Goal: Task Accomplishment & Management: Manage account settings

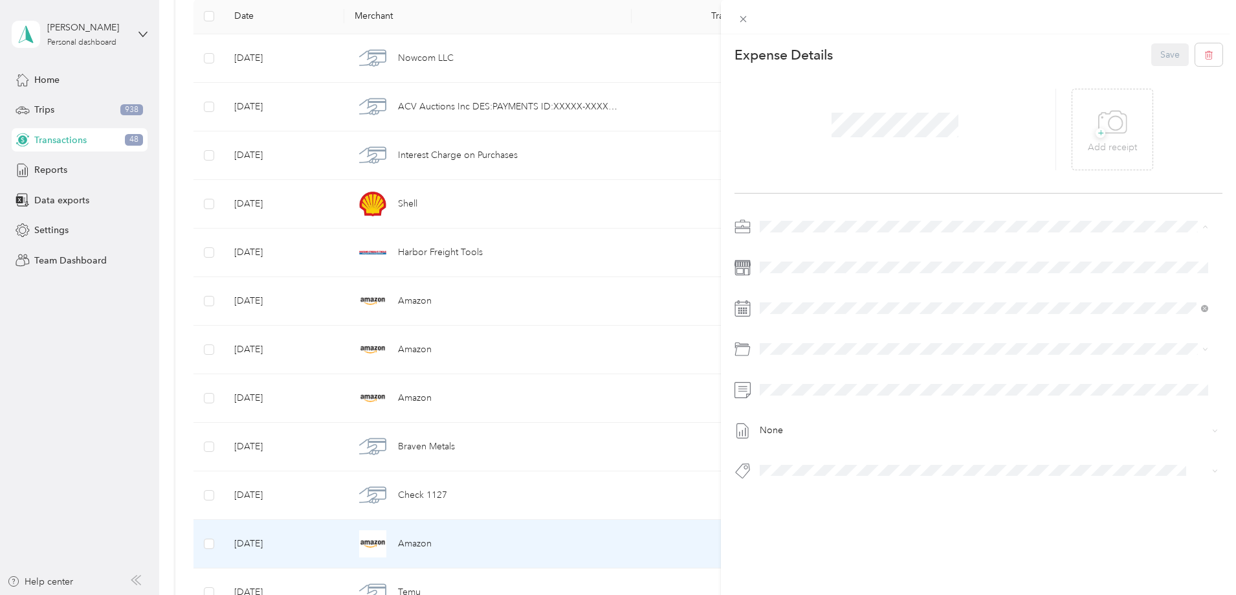
click at [802, 250] on span "Vasini Mottors LLC" at bounding box center [801, 249] width 75 height 11
click at [851, 489] on span "2007 Toyota Camry Le Vb2592" at bounding box center [828, 493] width 111 height 12
click at [1108, 121] on icon at bounding box center [1115, 123] width 14 height 14
click at [1158, 58] on button "Save" at bounding box center [1170, 54] width 38 height 23
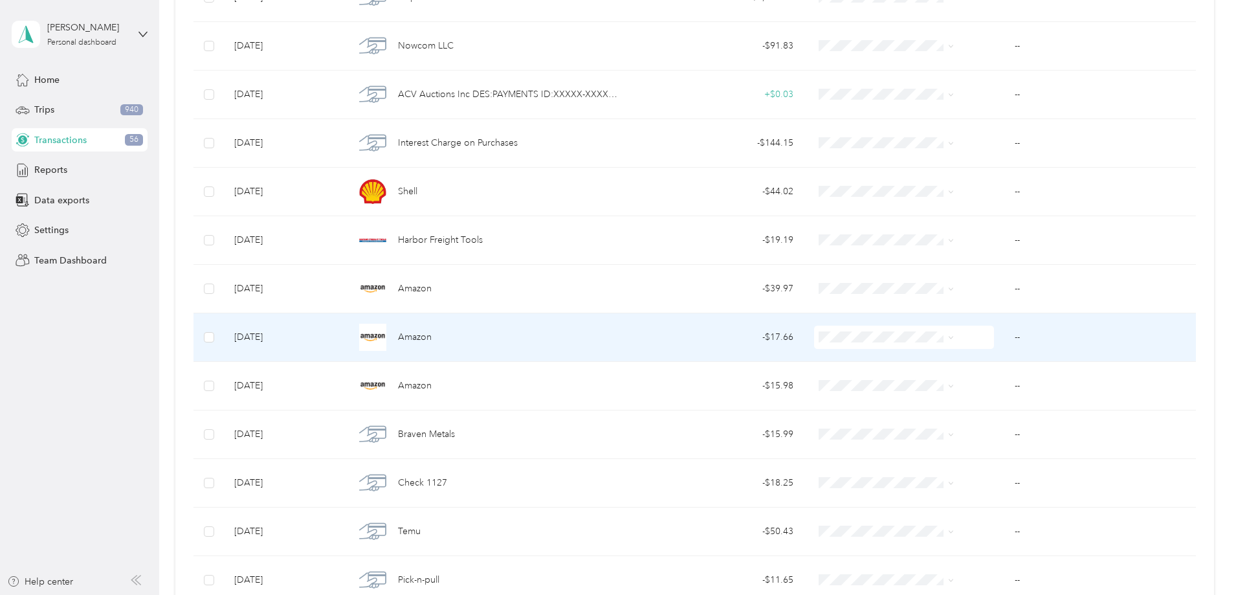
scroll to position [647, 0]
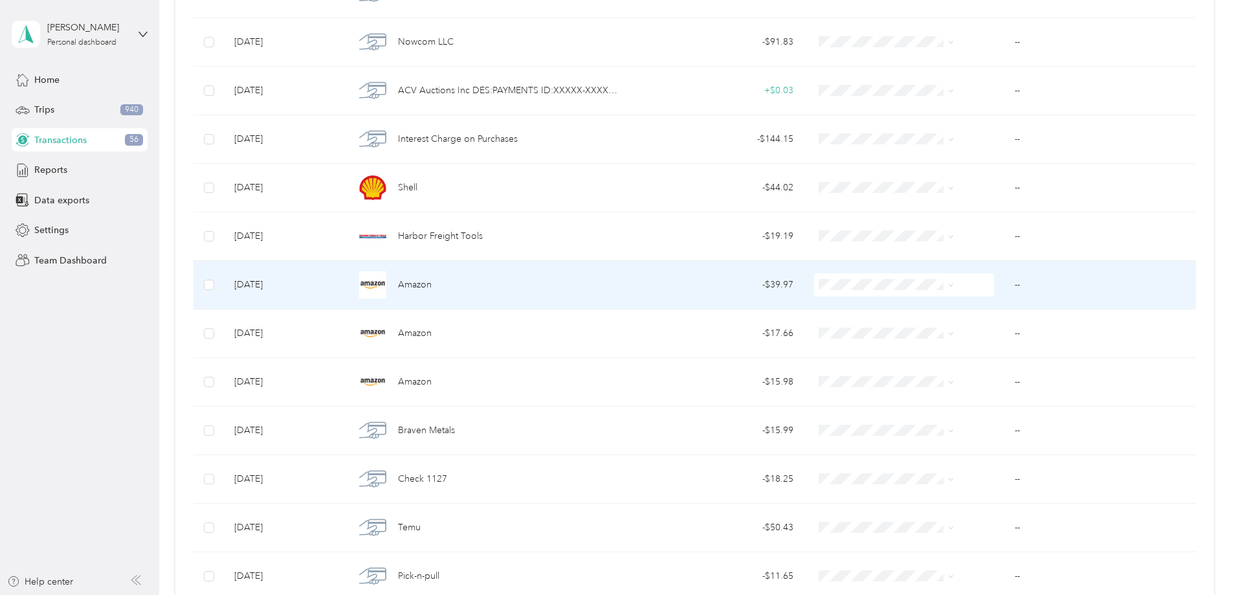
click at [432, 285] on span "Amazon" at bounding box center [415, 285] width 34 height 14
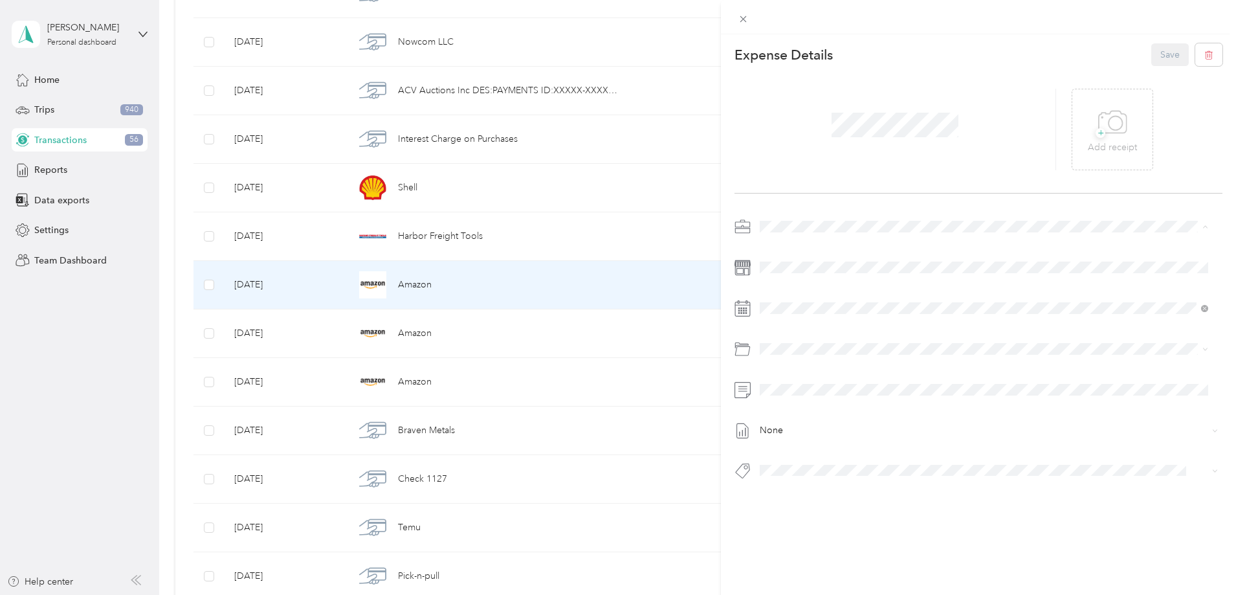
click at [806, 249] on span "Vasini Mottors LLC" at bounding box center [801, 249] width 75 height 11
click at [1088, 151] on p "Add receipt" at bounding box center [1112, 147] width 49 height 14
click at [859, 494] on span "2007 Toyota Camry Le Vb2592" at bounding box center [828, 493] width 111 height 12
click at [1154, 53] on button "Save" at bounding box center [1170, 54] width 38 height 23
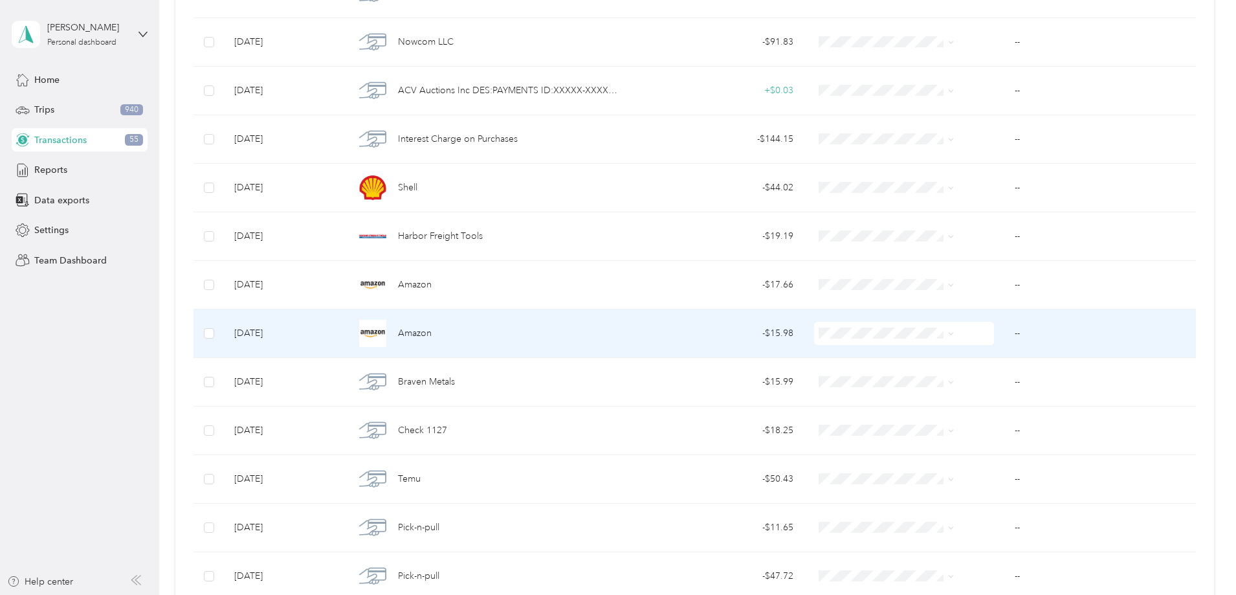
click at [758, 332] on div "- $15.98" at bounding box center [717, 333] width 151 height 14
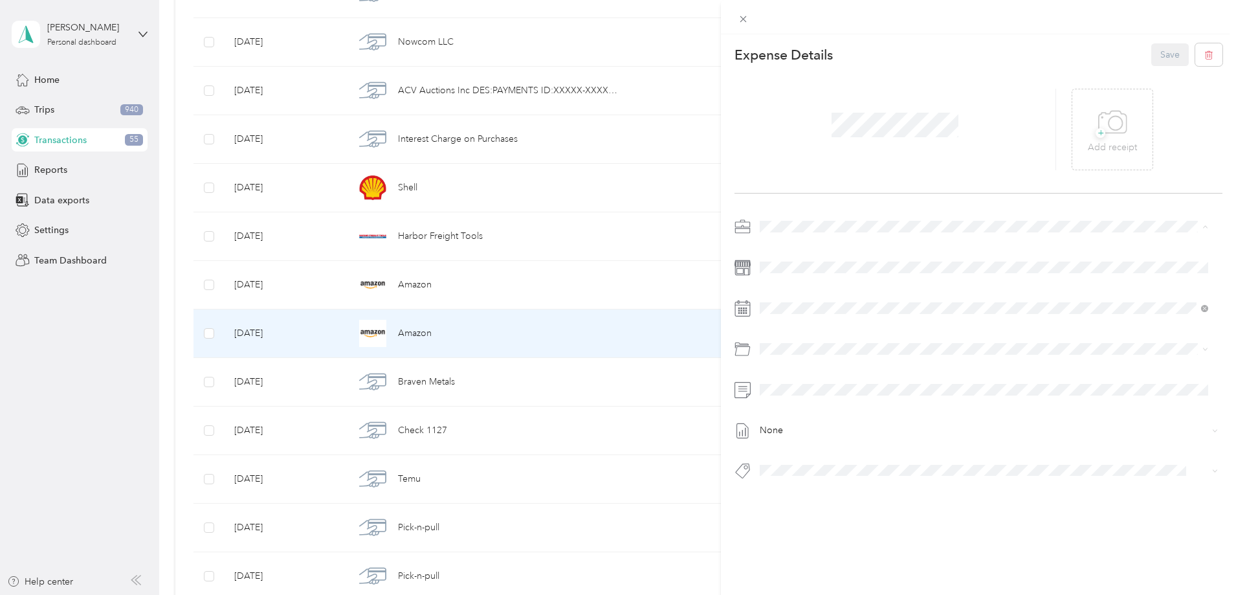
click at [798, 248] on span "Vasini Mottors LLC" at bounding box center [801, 249] width 75 height 11
click at [1095, 137] on span "+" at bounding box center [1100, 133] width 10 height 10
click at [815, 496] on button "Garage Supplies" at bounding box center [803, 493] width 79 height 16
click at [1157, 58] on button "Save" at bounding box center [1170, 54] width 38 height 23
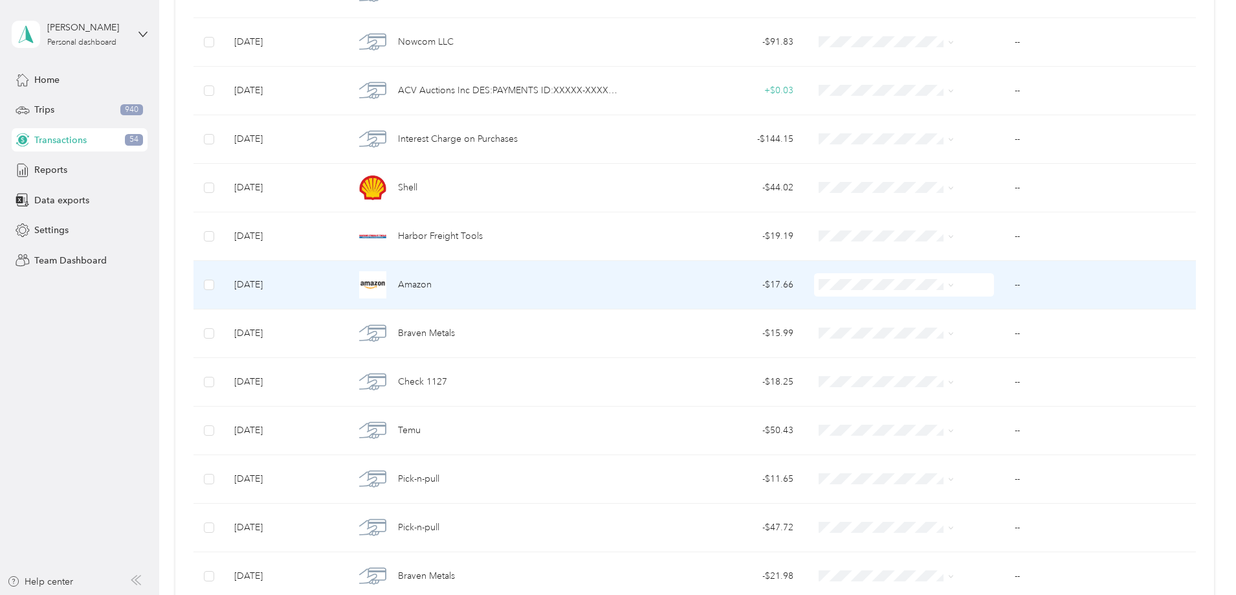
click at [432, 283] on span "Amazon" at bounding box center [415, 285] width 34 height 14
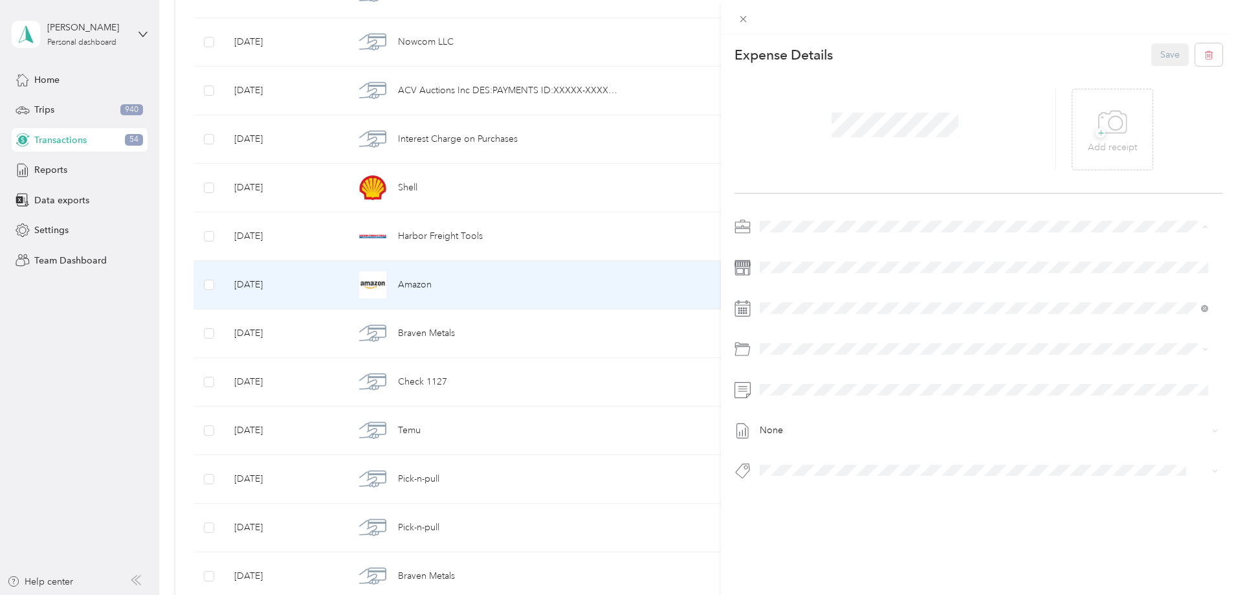
click at [806, 249] on span "Vasini Mottors LLC" at bounding box center [801, 249] width 75 height 11
click at [1103, 138] on icon at bounding box center [1112, 123] width 29 height 36
click at [789, 269] on span "Personal" at bounding box center [781, 272] width 34 height 11
click at [1161, 56] on button "Save" at bounding box center [1170, 54] width 38 height 23
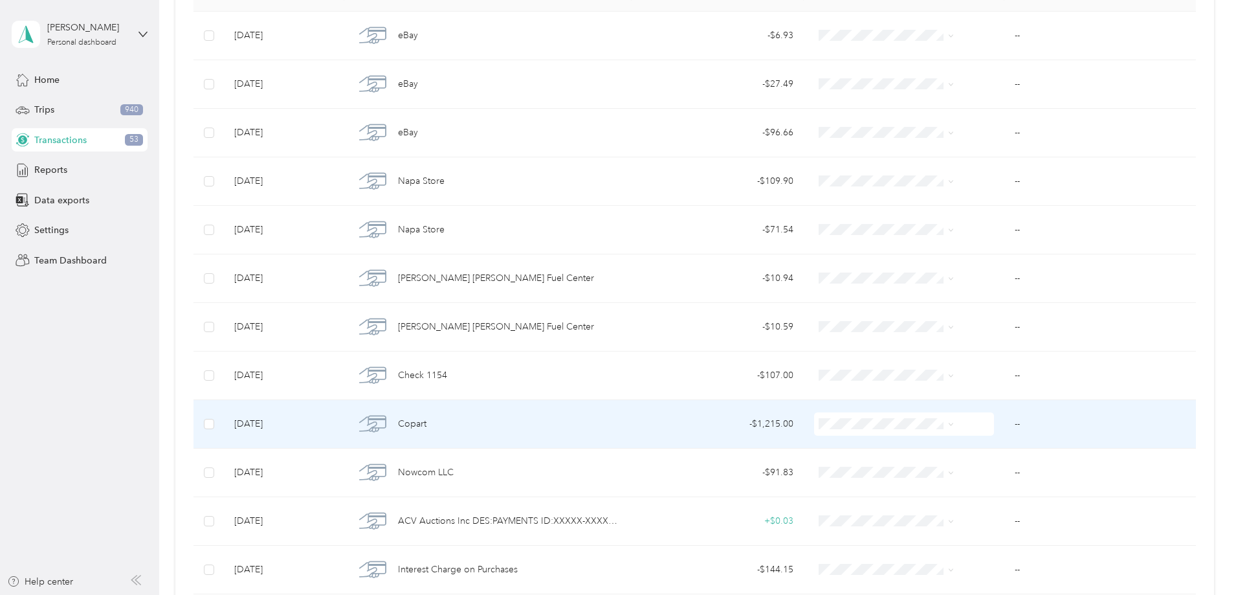
scroll to position [194, 0]
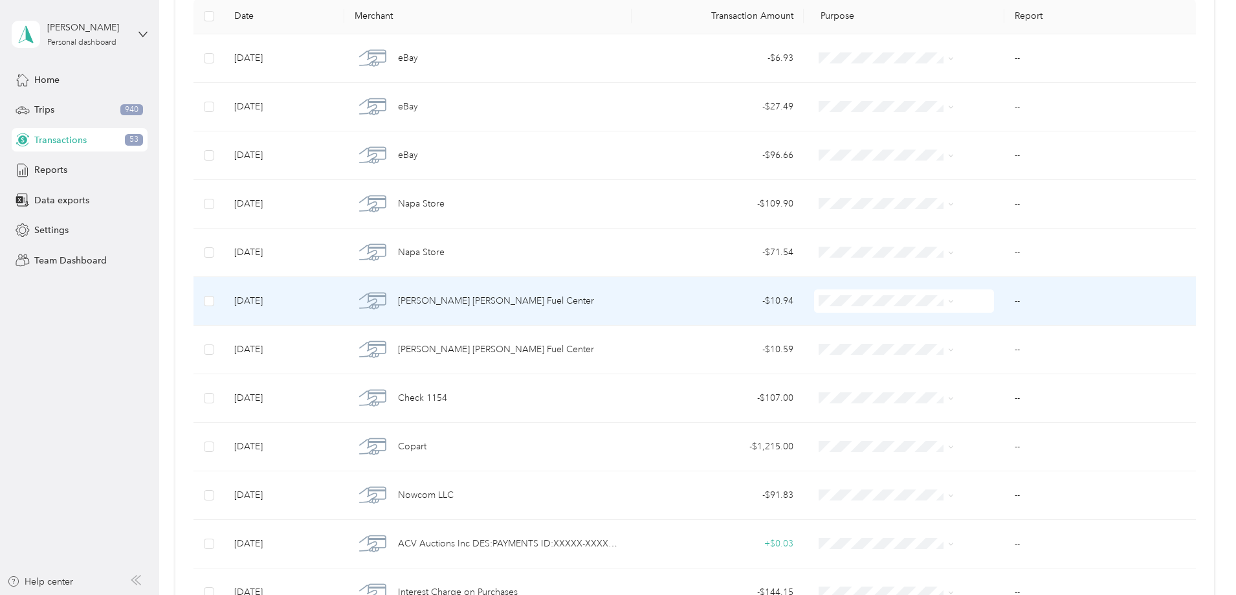
click at [511, 303] on span "[PERSON_NAME] [PERSON_NAME] Fuel Center" at bounding box center [496, 301] width 196 height 14
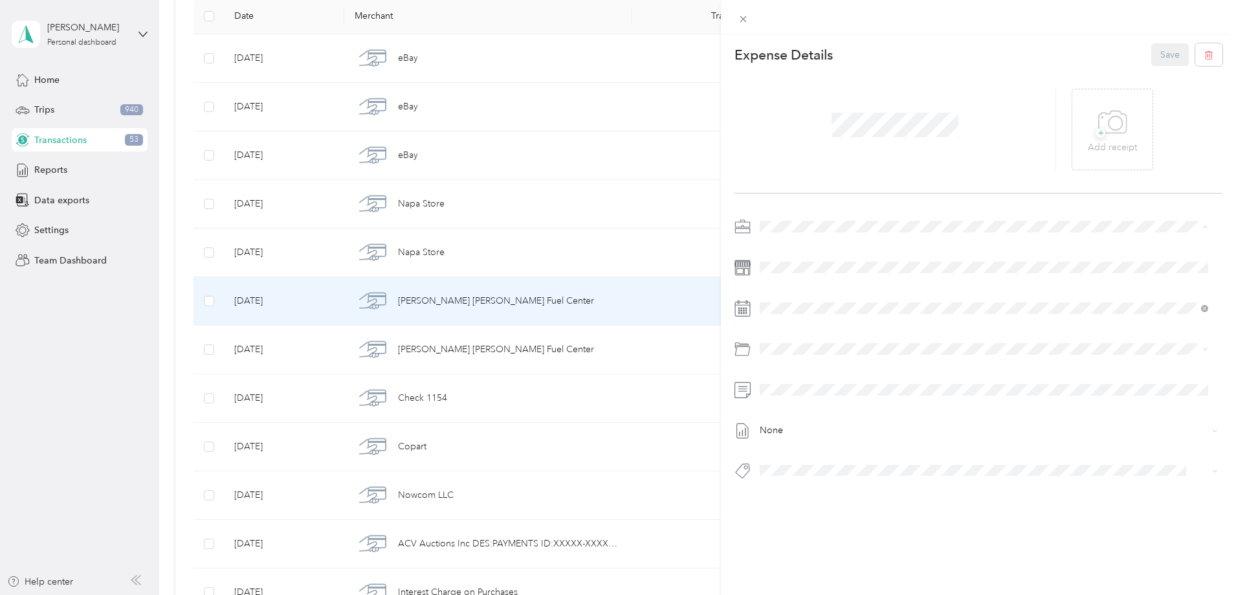
click at [806, 251] on div "Vasini Mottors LLC" at bounding box center [983, 250] width 439 height 14
click at [1095, 138] on span "+" at bounding box center [1100, 133] width 10 height 10
click at [842, 492] on span "2015 Mazda 3 Sport Mb2572" at bounding box center [825, 493] width 105 height 12
click at [1158, 60] on button "Save" at bounding box center [1170, 54] width 38 height 23
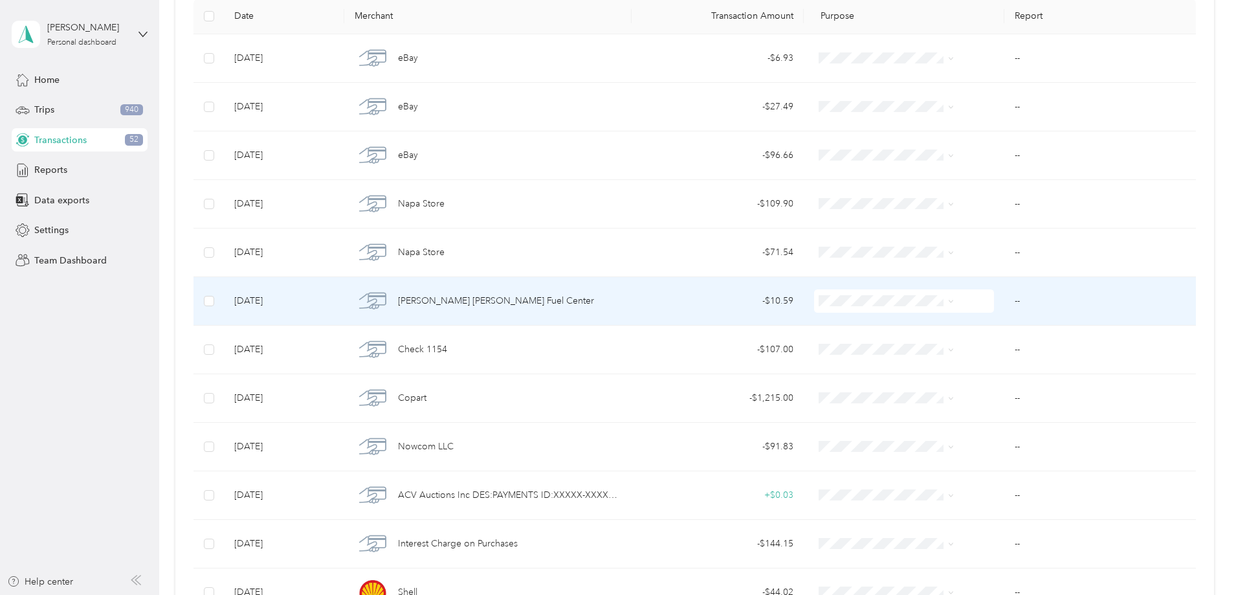
click at [756, 300] on div "- $10.59" at bounding box center [717, 301] width 151 height 14
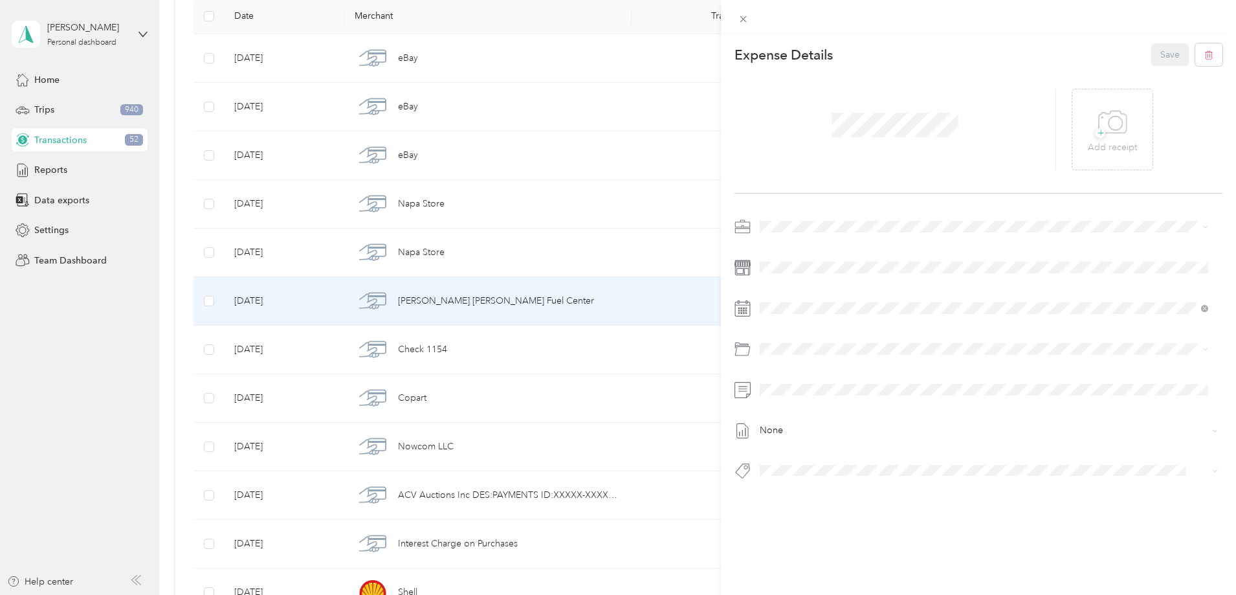
click at [833, 490] on span "2014 Toyota Corolla Le Eco Mb2568" at bounding box center [837, 493] width 129 height 12
click at [1108, 145] on p "Add receipt" at bounding box center [1112, 147] width 49 height 14
click at [1170, 61] on button "Save" at bounding box center [1170, 54] width 38 height 23
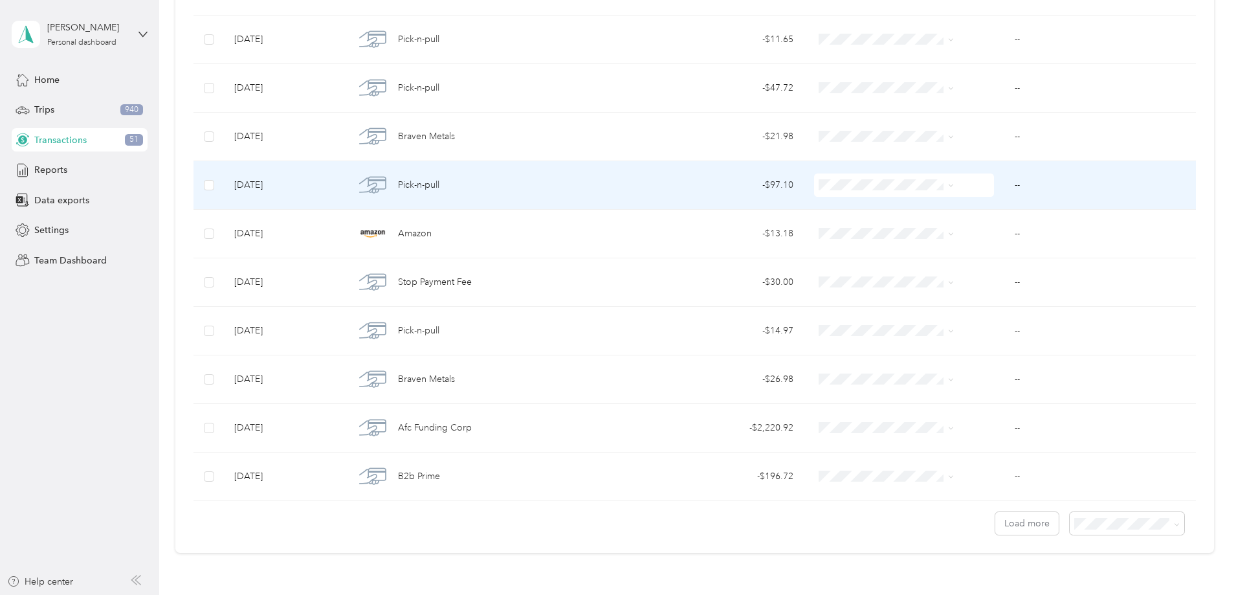
scroll to position [971, 0]
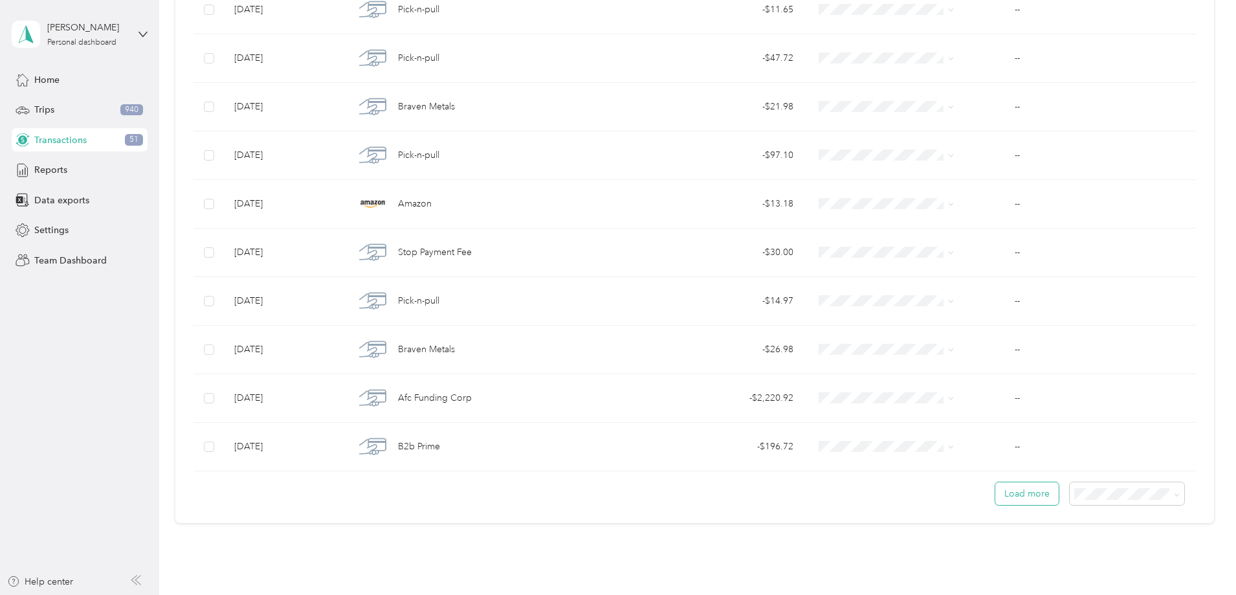
click at [995, 494] on button "Load more" at bounding box center [1026, 493] width 63 height 23
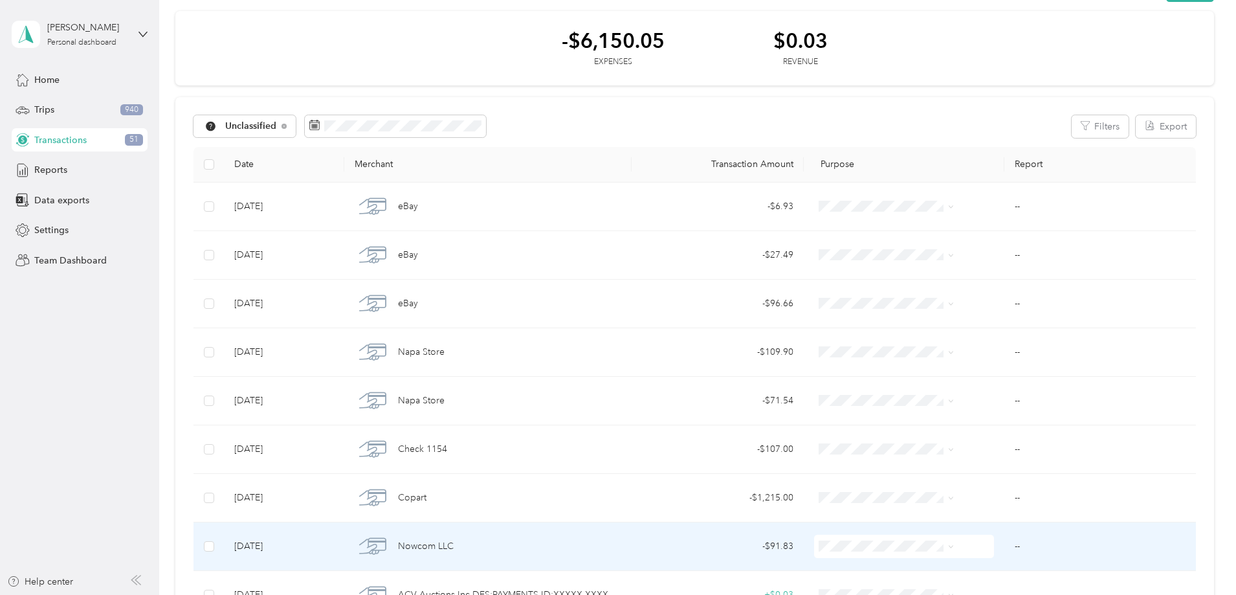
scroll to position [111, 0]
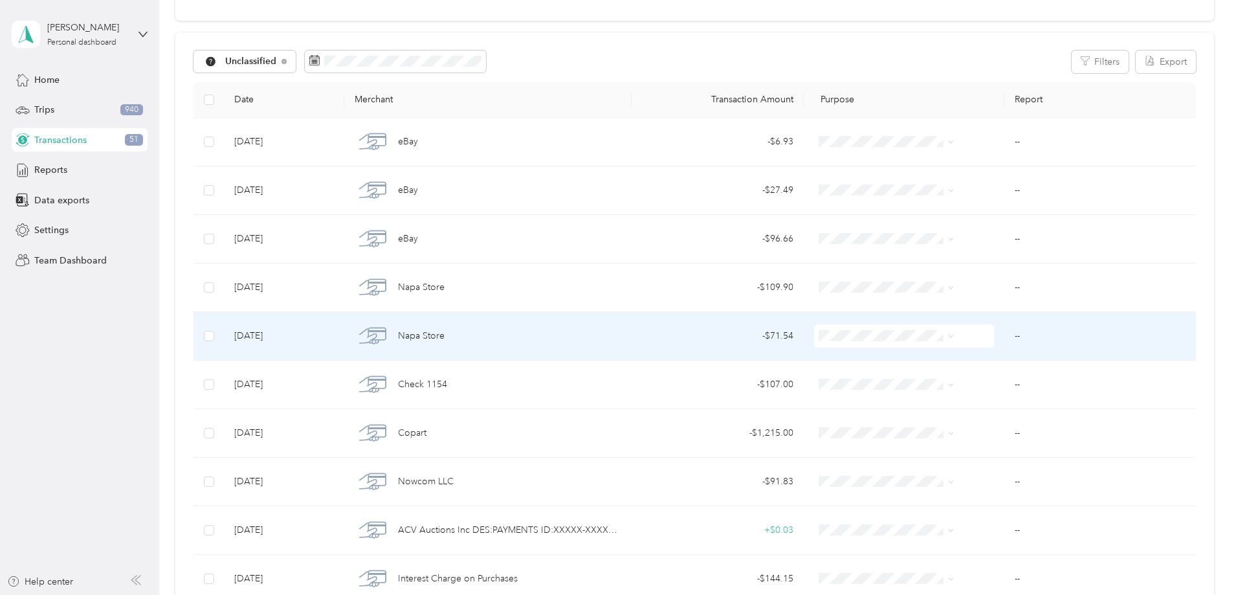
click at [445, 333] on span "Napa Store" at bounding box center [421, 336] width 47 height 14
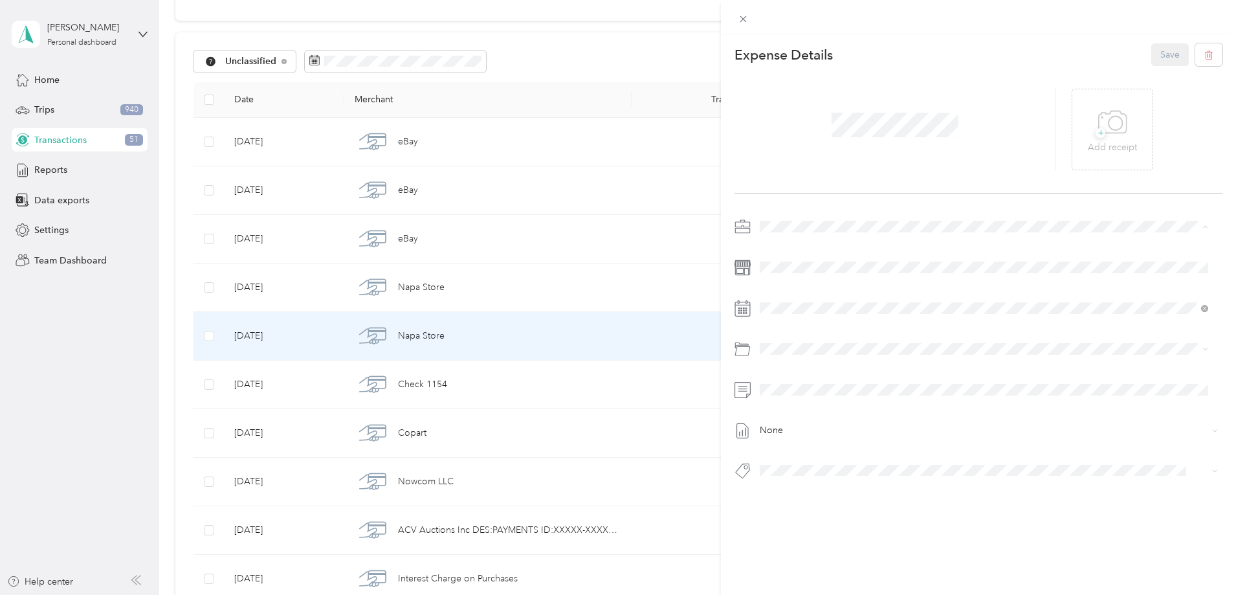
click at [822, 252] on li "Vasini Mottors LLC" at bounding box center [983, 249] width 457 height 23
click at [1112, 149] on p "Add receipt" at bounding box center [1112, 147] width 49 height 14
click at [1088, 127] on icon at bounding box center [1094, 130] width 12 height 8
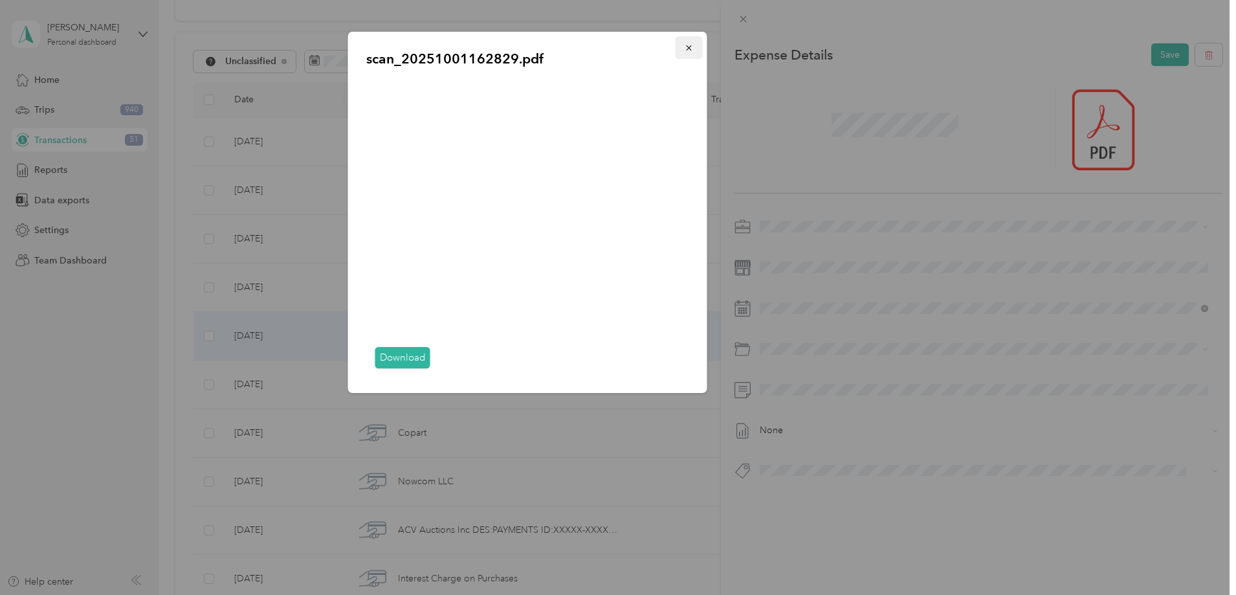
click at [687, 51] on icon "button" at bounding box center [689, 47] width 9 height 9
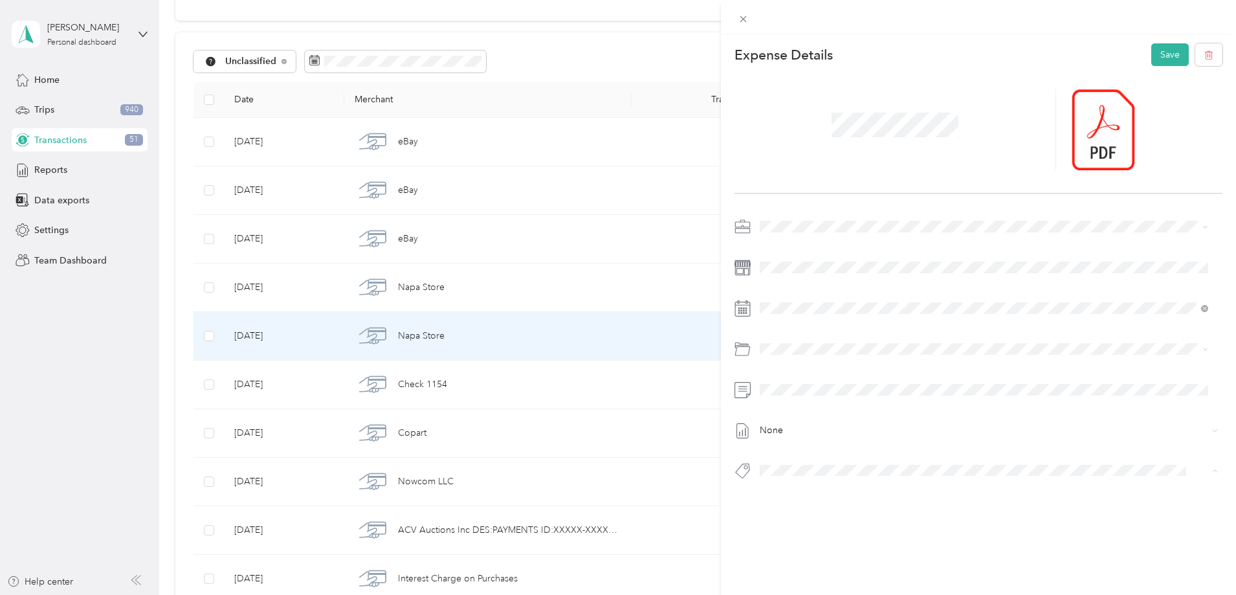
click at [892, 516] on span "2010 Subaru Forester 2.5x Sport 12593" at bounding box center [842, 518] width 139 height 12
click at [1154, 55] on button "Save" at bounding box center [1170, 54] width 38 height 23
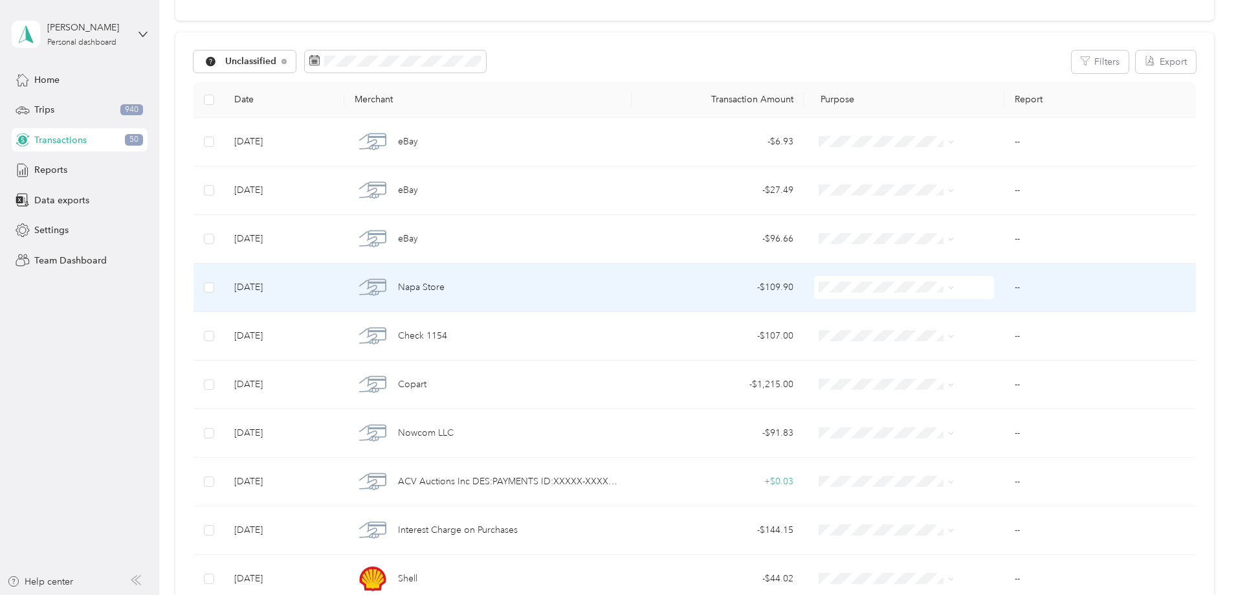
click at [445, 289] on span "Napa Store" at bounding box center [421, 287] width 47 height 14
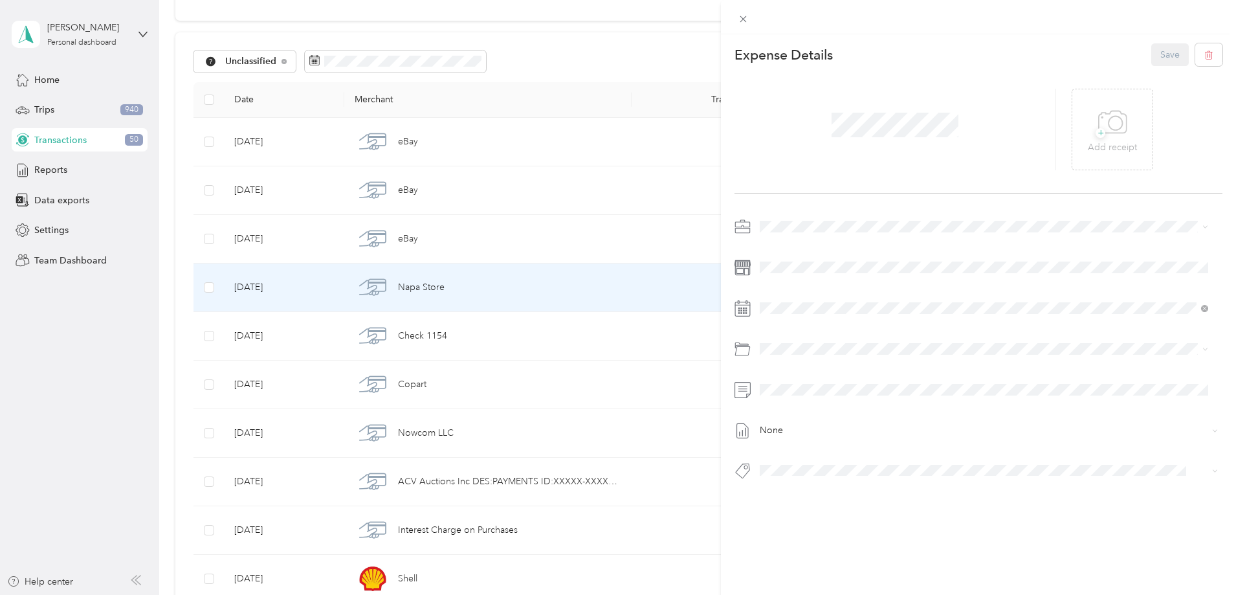
click at [813, 249] on span "Vasini Mottors LLC" at bounding box center [801, 249] width 75 height 11
click at [1099, 140] on p "Add receipt" at bounding box center [1112, 147] width 49 height 14
click at [860, 494] on span "2010 Honda Cr-v Ex-l Sport 12594" at bounding box center [834, 493] width 122 height 12
click at [1159, 56] on button "Save" at bounding box center [1170, 54] width 38 height 23
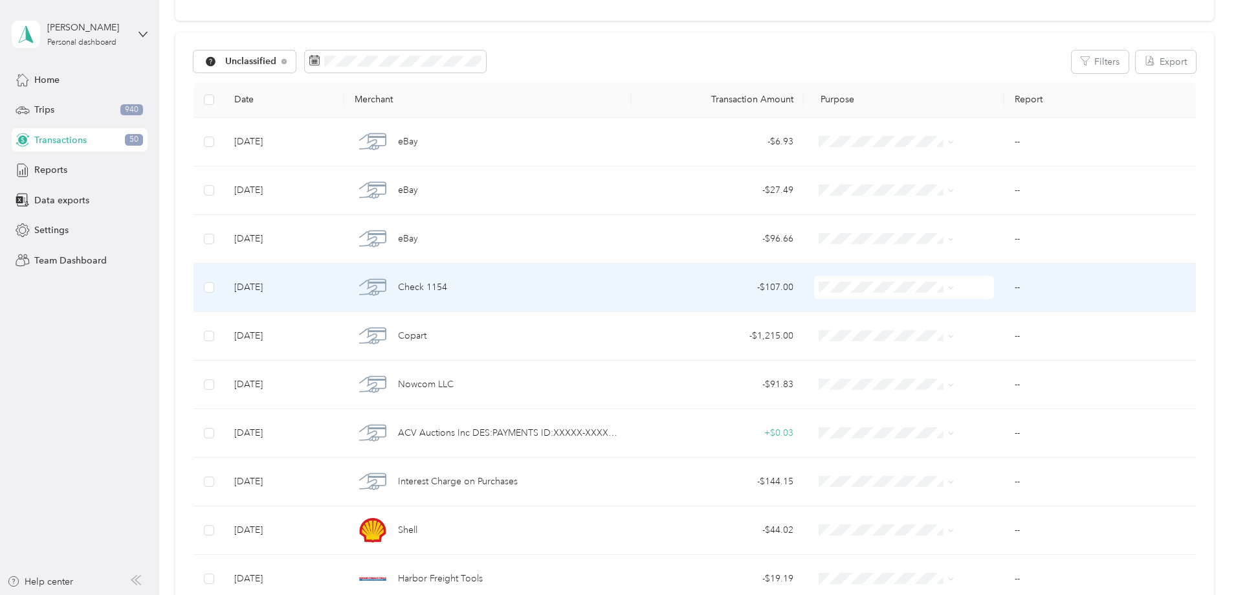
click at [447, 287] on span "Check 1154" at bounding box center [422, 287] width 49 height 14
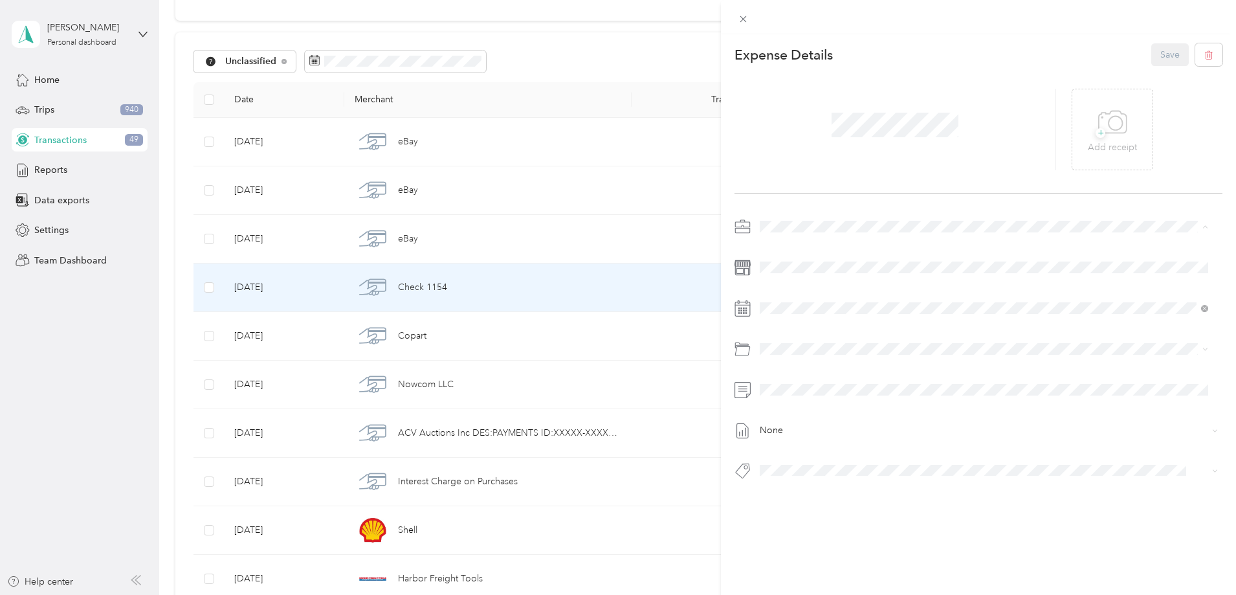
click at [787, 252] on div "Vasini Mottors LLC" at bounding box center [983, 250] width 439 height 14
click at [782, 496] on button "Dol" at bounding box center [779, 489] width 30 height 16
click at [1105, 147] on p "Add receipt" at bounding box center [1112, 147] width 49 height 14
click at [1156, 53] on button "Save" at bounding box center [1170, 54] width 38 height 23
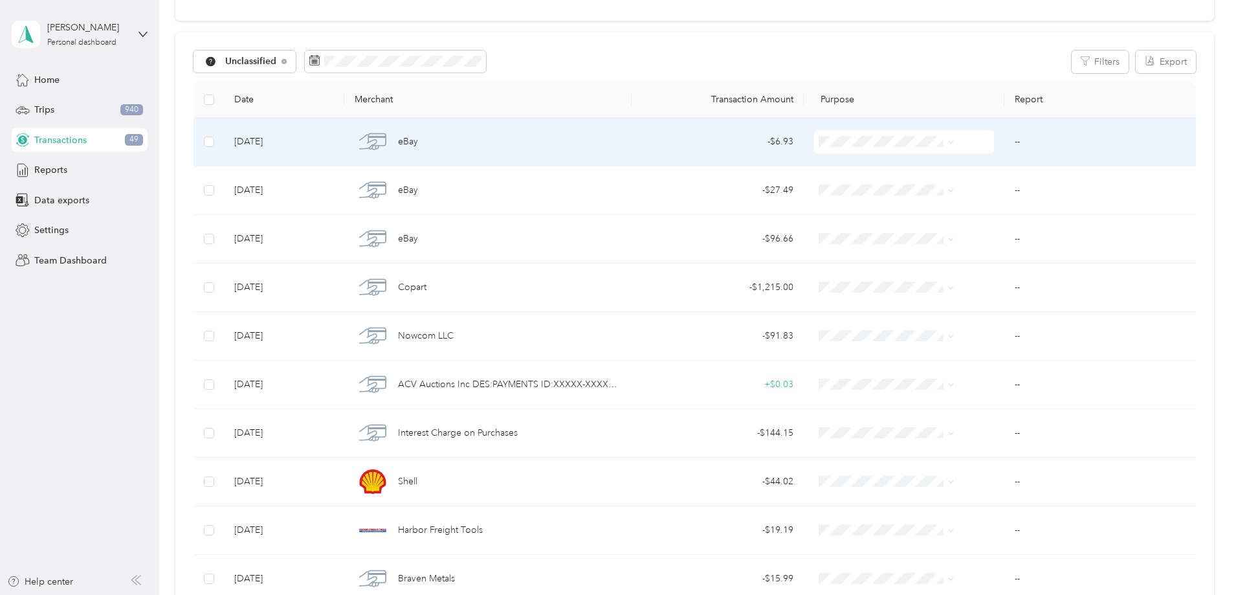
click at [418, 146] on span "eBay" at bounding box center [408, 142] width 20 height 14
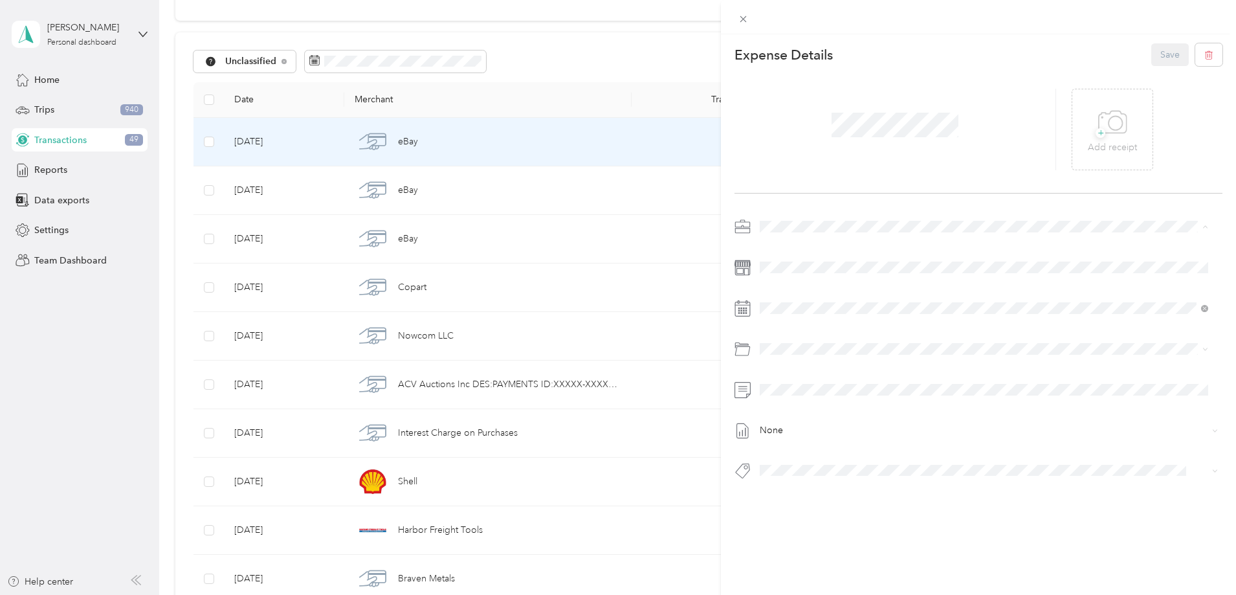
click at [801, 254] on span "Vasini Mottors LLC" at bounding box center [801, 249] width 75 height 11
click at [1094, 143] on p "Add receipt" at bounding box center [1112, 147] width 49 height 14
click at [872, 494] on span "2010 Honda Cr-v Ex-l Sport 12594" at bounding box center [834, 491] width 122 height 12
click at [1159, 56] on button "Save" at bounding box center [1170, 54] width 38 height 23
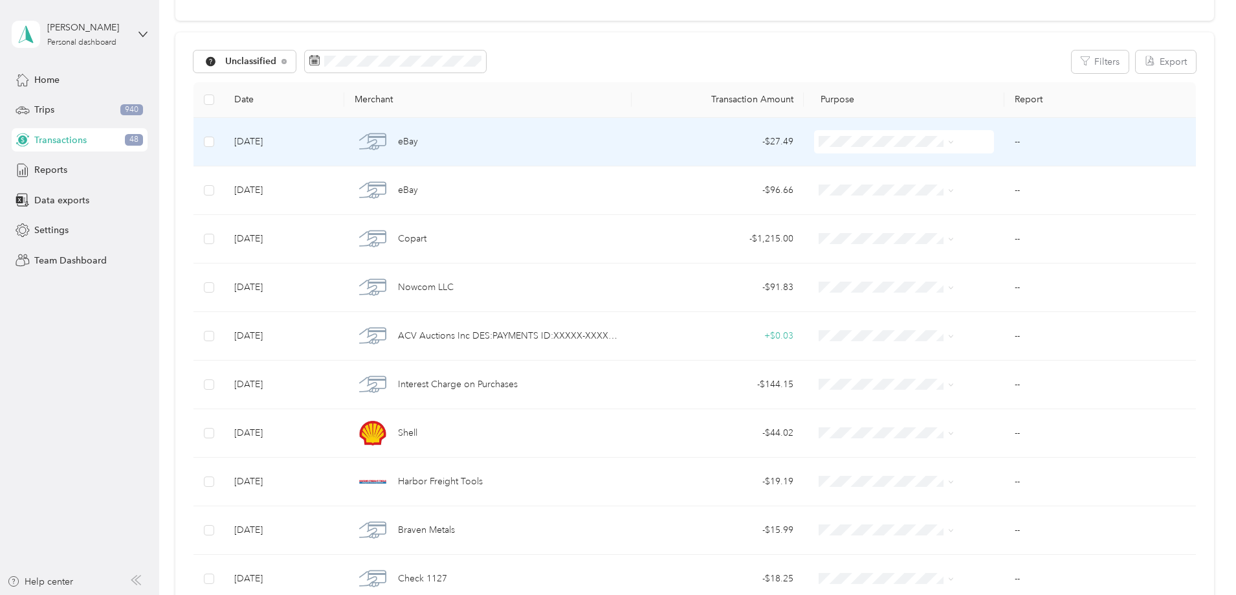
click at [418, 144] on span "eBay" at bounding box center [408, 142] width 20 height 14
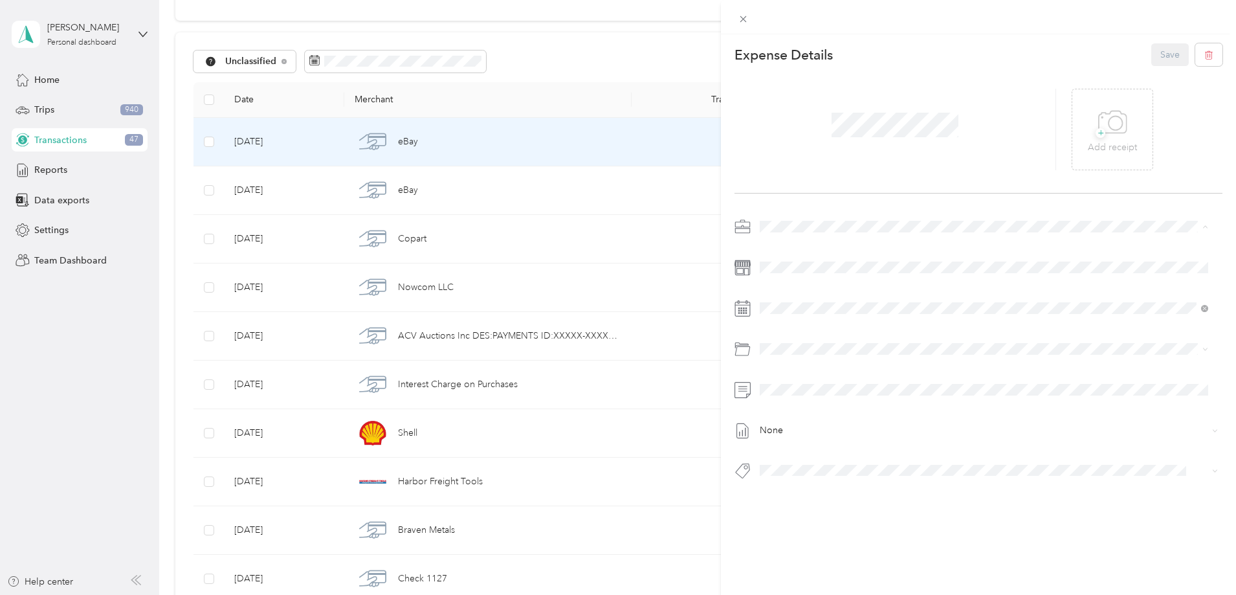
click at [805, 248] on span "Vasini Mottors LLC" at bounding box center [801, 249] width 75 height 11
click at [1116, 129] on icon at bounding box center [1112, 123] width 29 height 36
click at [871, 489] on span "2010 Honda Cr-v Ex-l Sport 12594" at bounding box center [834, 493] width 122 height 12
click at [1166, 56] on button "Save" at bounding box center [1170, 54] width 38 height 23
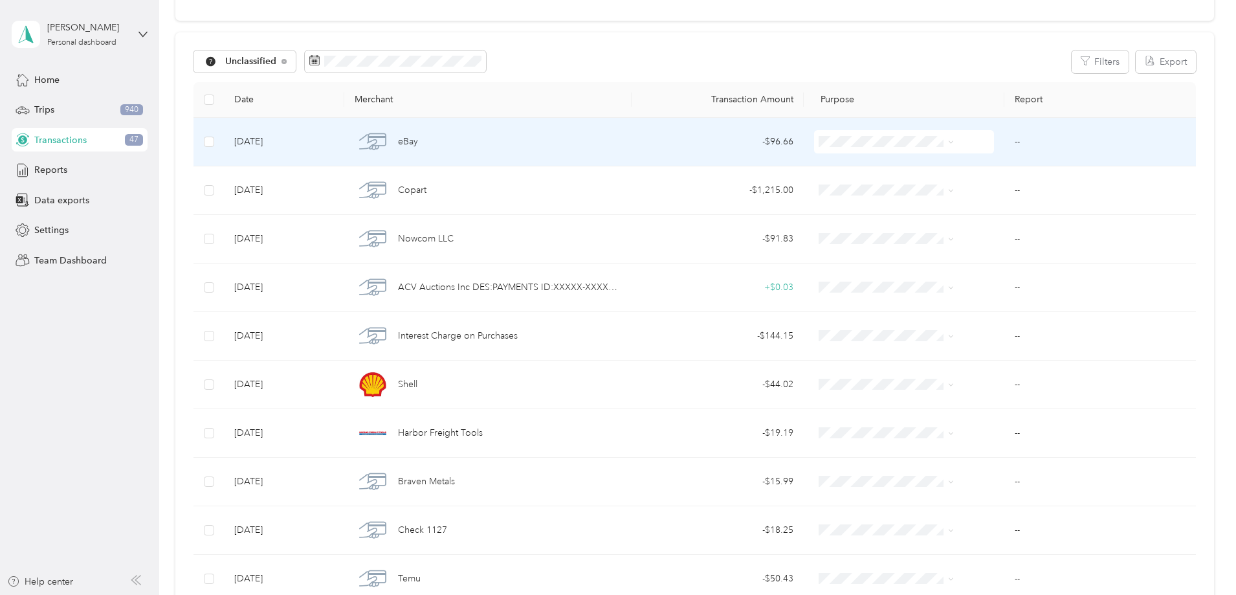
click at [418, 139] on span "eBay" at bounding box center [408, 142] width 20 height 14
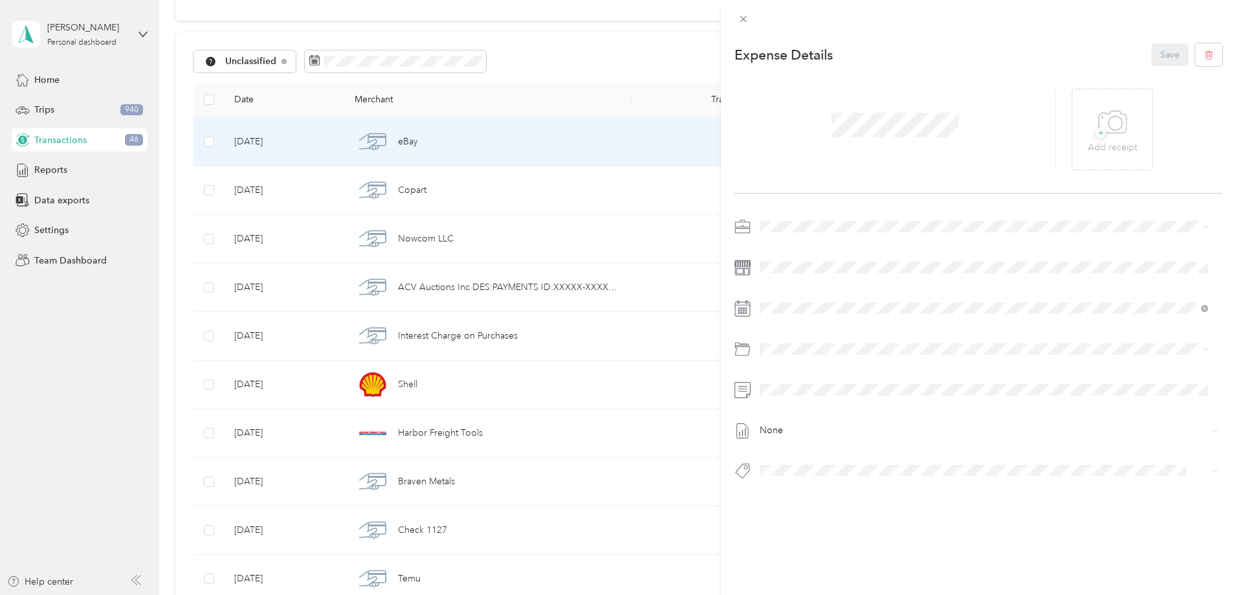
click at [799, 248] on span "Vasini Mottors LLC" at bounding box center [801, 249] width 75 height 11
click at [833, 491] on span "2010 Honda Cr-v Ex-l Sport 12594" at bounding box center [834, 493] width 122 height 12
click at [1095, 146] on p "Add receipt" at bounding box center [1112, 147] width 49 height 14
click at [1163, 56] on button "Save" at bounding box center [1170, 54] width 38 height 23
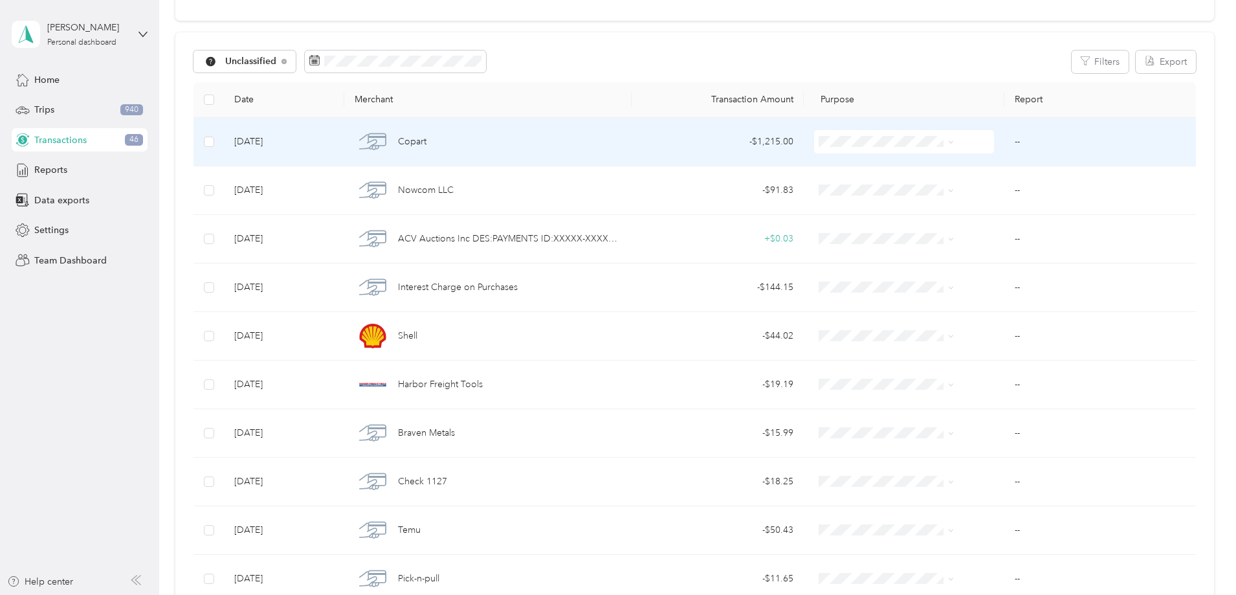
click at [426, 141] on span "Copart" at bounding box center [412, 142] width 28 height 14
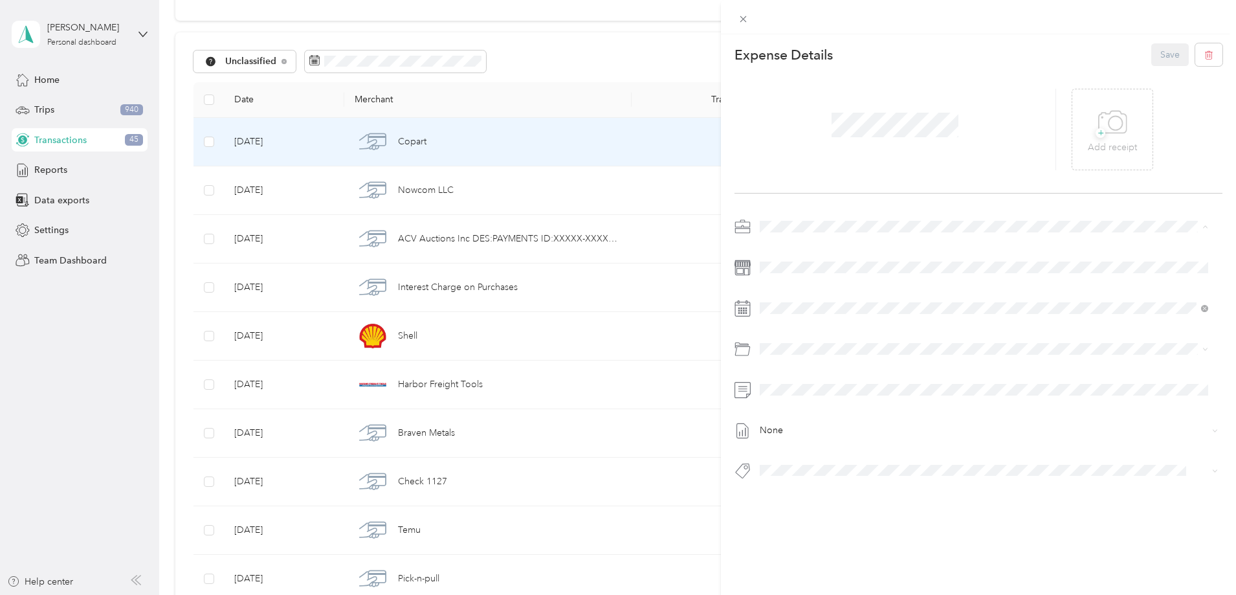
click at [815, 251] on span "Vasini Mottors LLC" at bounding box center [801, 249] width 75 height 11
click at [864, 448] on span "2018 Nissan Sentra Sv 22596" at bounding box center [825, 447] width 104 height 12
click at [1090, 142] on p "Add receipt" at bounding box center [1112, 147] width 49 height 14
click at [1160, 57] on button "Save" at bounding box center [1170, 54] width 38 height 23
